Goal: Find specific page/section: Find specific page/section

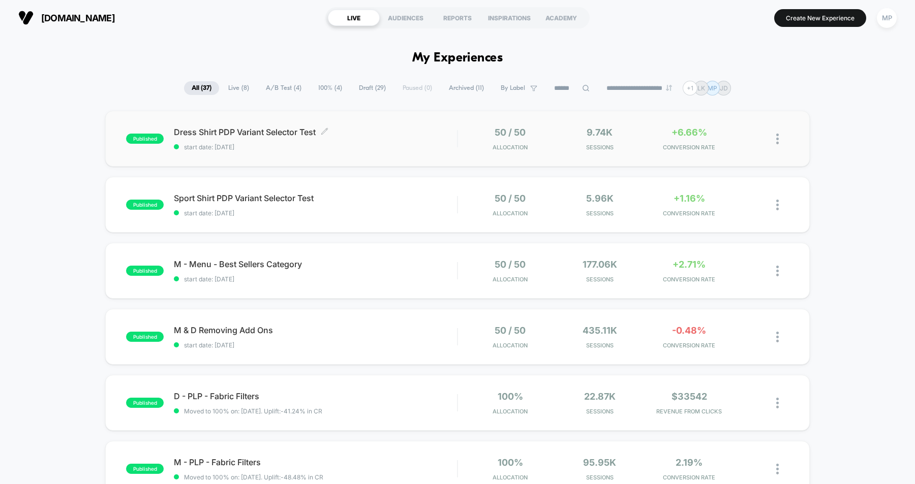
click at [434, 141] on div "Dress Shirt PDP Variant Selector Test Click to edit experience details Click to…" at bounding box center [315, 139] width 283 height 24
